Goal: Information Seeking & Learning: Learn about a topic

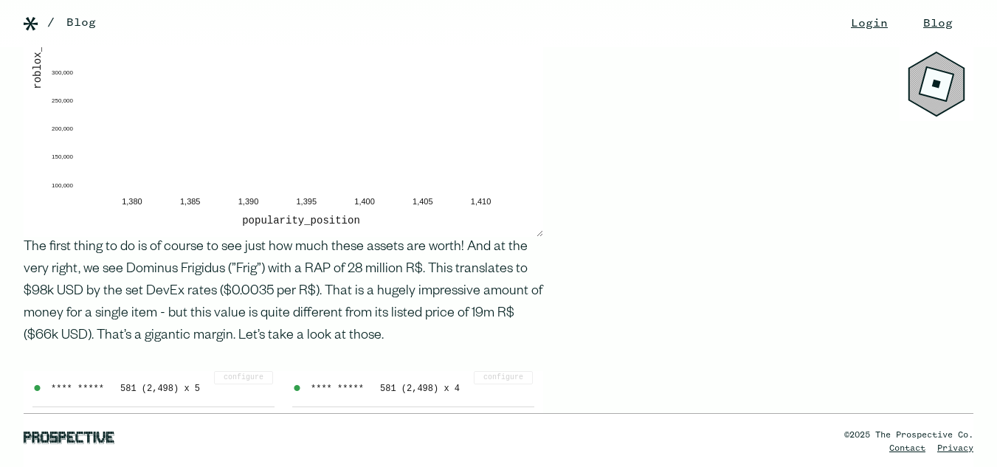
scroll to position [1624, 0]
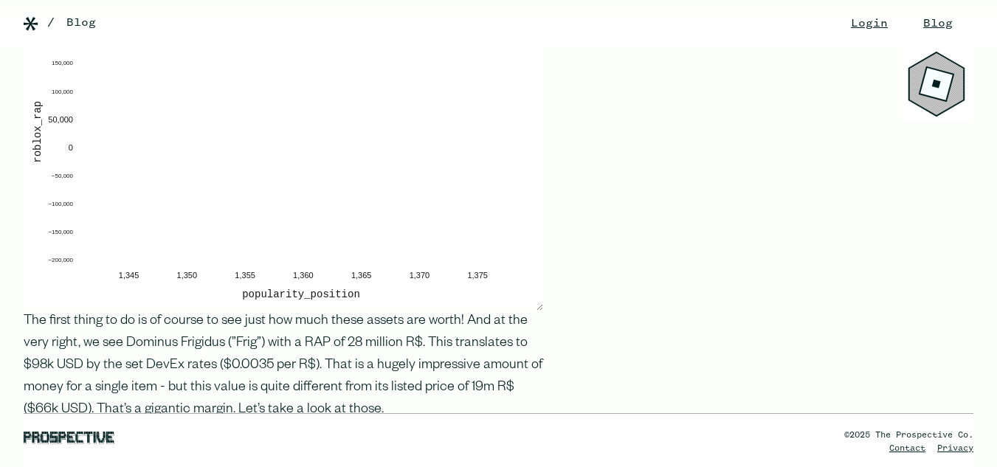
click at [121, 286] on d3fc-group "popularity_position roblox_rap 1,280 1,285 1,290 1,295 1,300 1,305 1,310 −50,00…" at bounding box center [283, 144] width 502 height 316
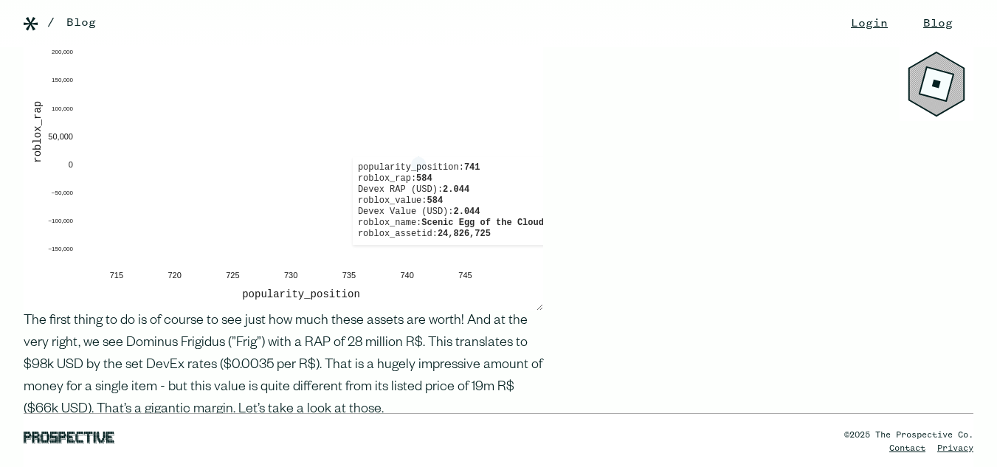
drag, startPoint x: 33, startPoint y: 252, endPoint x: 591, endPoint y: 219, distance: 558.2
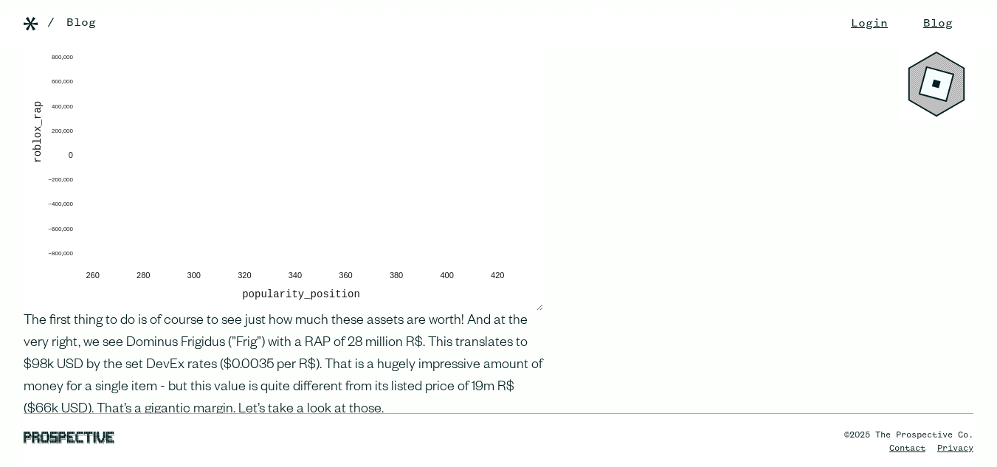
click at [72, 228] on d3fc-group "popularity_position roblox_rap −300 −280 −260 −240 −220 −200 −180 −160 −140 −12…" at bounding box center [283, 144] width 502 height 316
click at [77, 231] on d3fc-group "popularity_position roblox_rap −200 −180 −160 −140 −120 −100 −80 −60 −40 −20 0 …" at bounding box center [283, 144] width 502 height 316
click at [143, 278] on d3fc-group "popularity_position roblox_rap −25 −20 −15 −10 −5 0 5 10 15 20 25 30 −300,000 −…" at bounding box center [283, 144] width 502 height 316
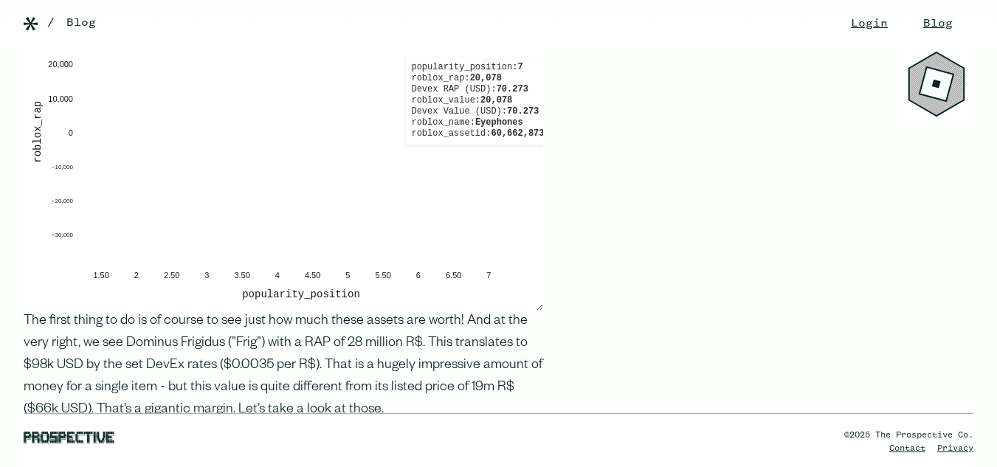
click at [47, 164] on d3fc-group "popularity_position roblox_rap 1.50 2 2.50 3 3.50 4 4.50 5 5.50 6 6.50 7 −30,00…" at bounding box center [283, 144] width 502 height 316
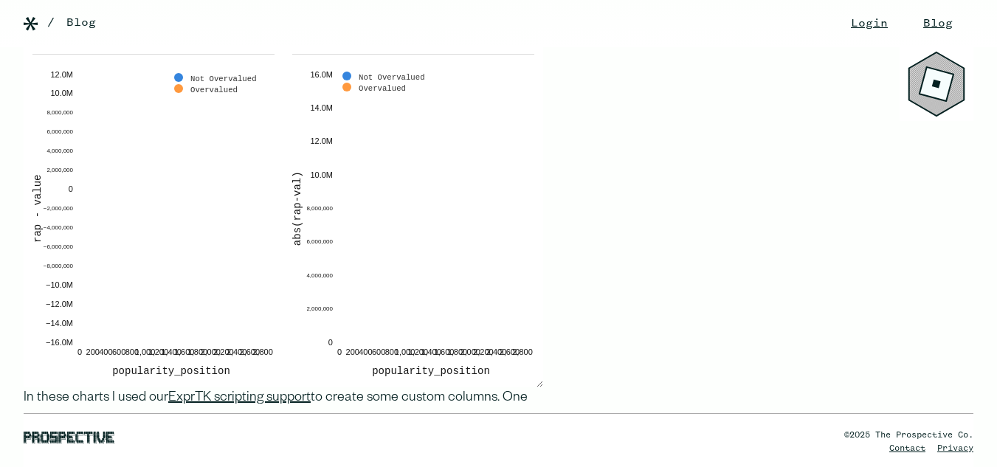
scroll to position [2141, 0]
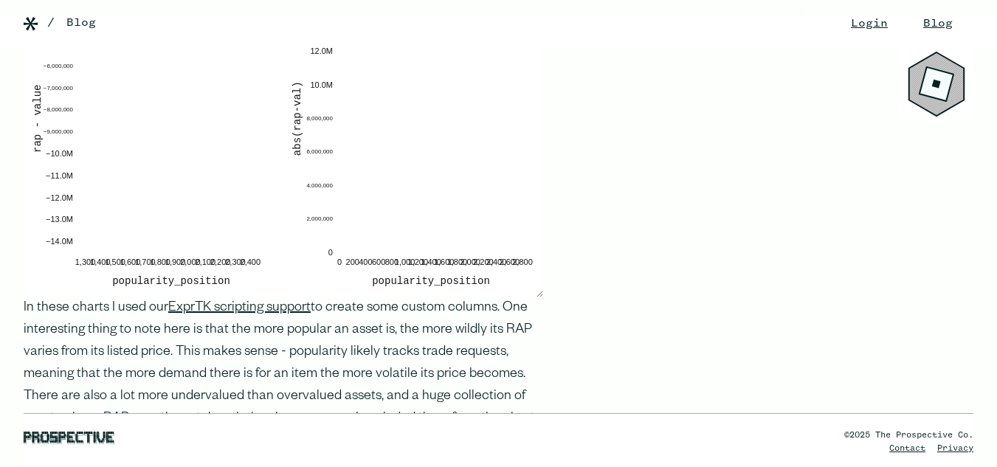
click at [20, 109] on div "‍ Gaming: the Roblox Economy Roblox is an online gaming platform where anyone c…" at bounding box center [271, 346] width 543 height 4379
click at [265, 135] on d3fc-group "popularity_position rap - value 2,200 2,300 2,400 2,500 2,600 2,700 2,800 2,900…" at bounding box center [153, 131] width 242 height 316
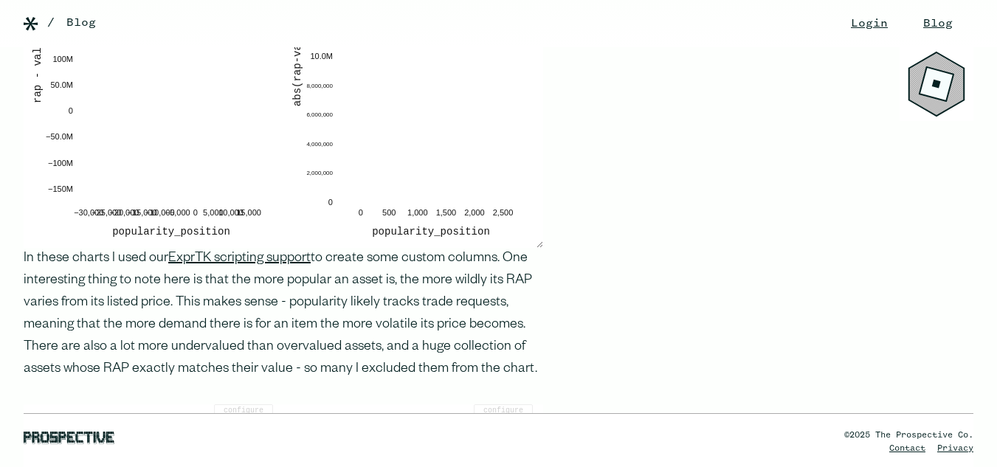
scroll to position [1993, 0]
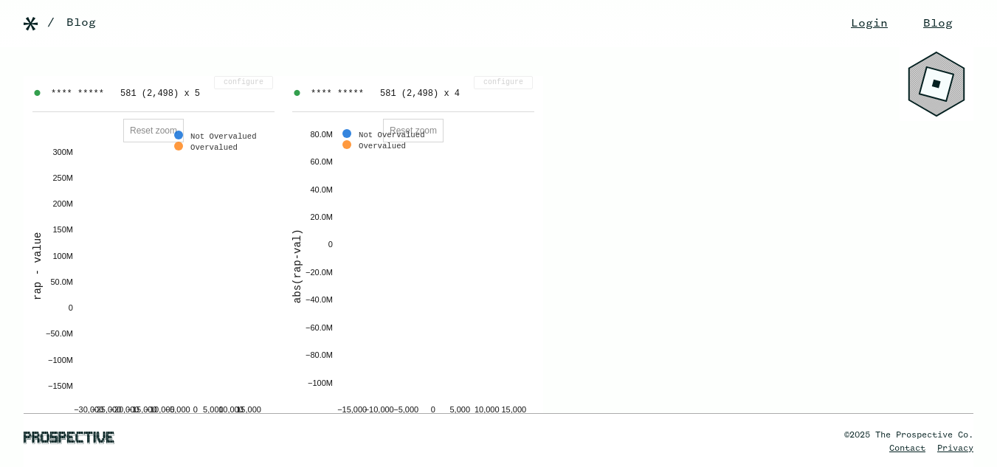
drag, startPoint x: 631, startPoint y: 306, endPoint x: 902, endPoint y: 157, distance: 309.2
drag, startPoint x: 675, startPoint y: 402, endPoint x: 754, endPoint y: 244, distance: 175.9
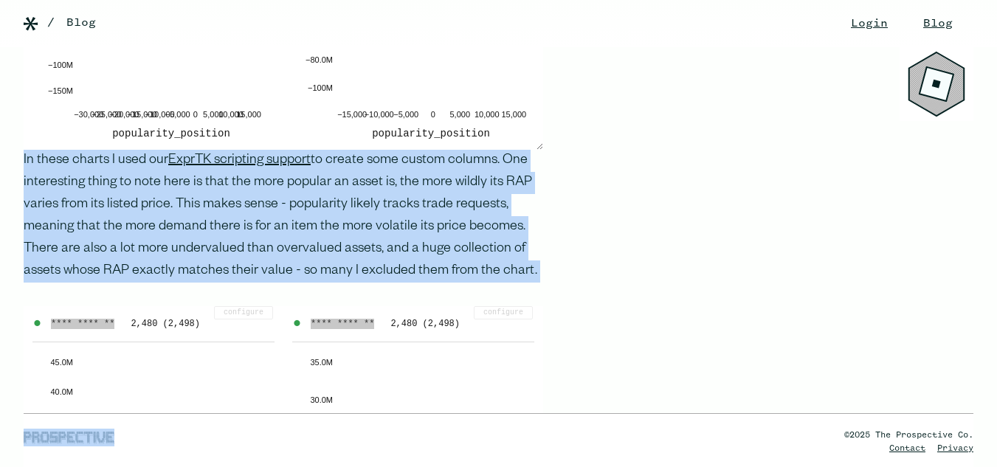
scroll to position [2510, 0]
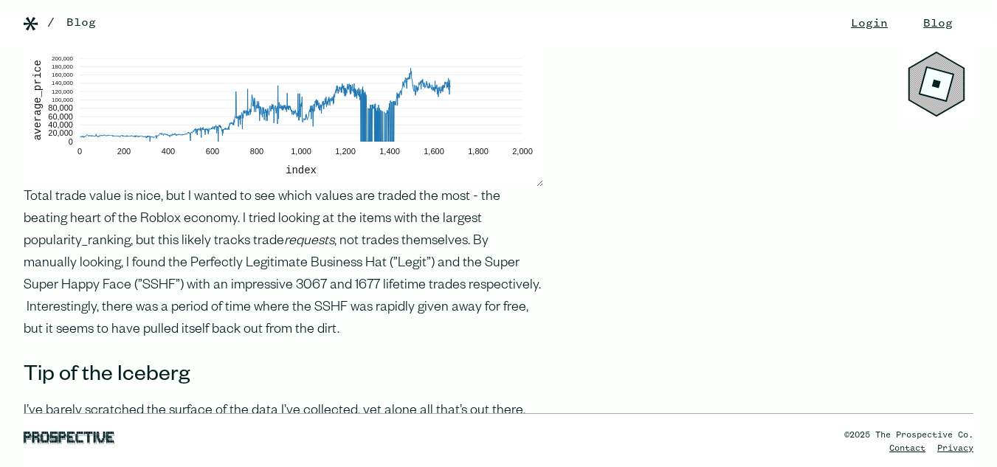
scroll to position [3986, 0]
